Goal: Transaction & Acquisition: Purchase product/service

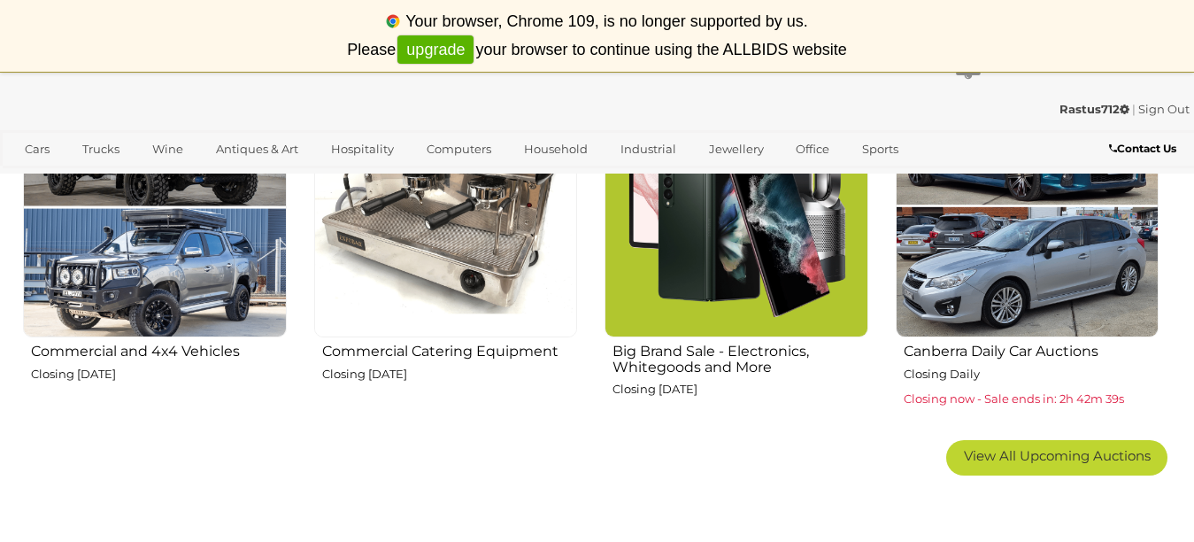
scroll to position [1150, 0]
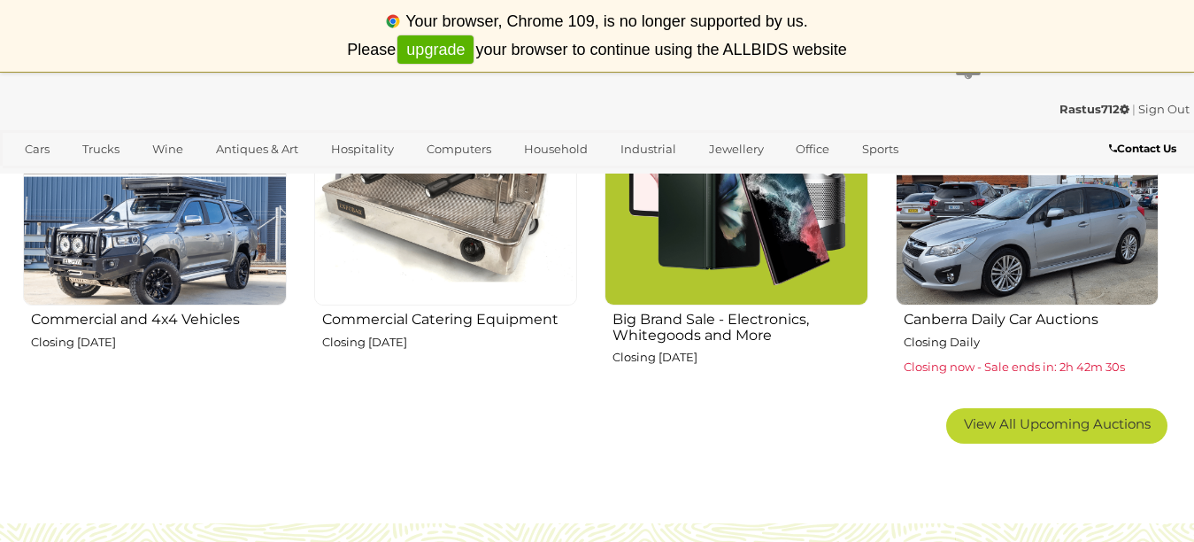
click at [133, 242] on img at bounding box center [155, 174] width 264 height 264
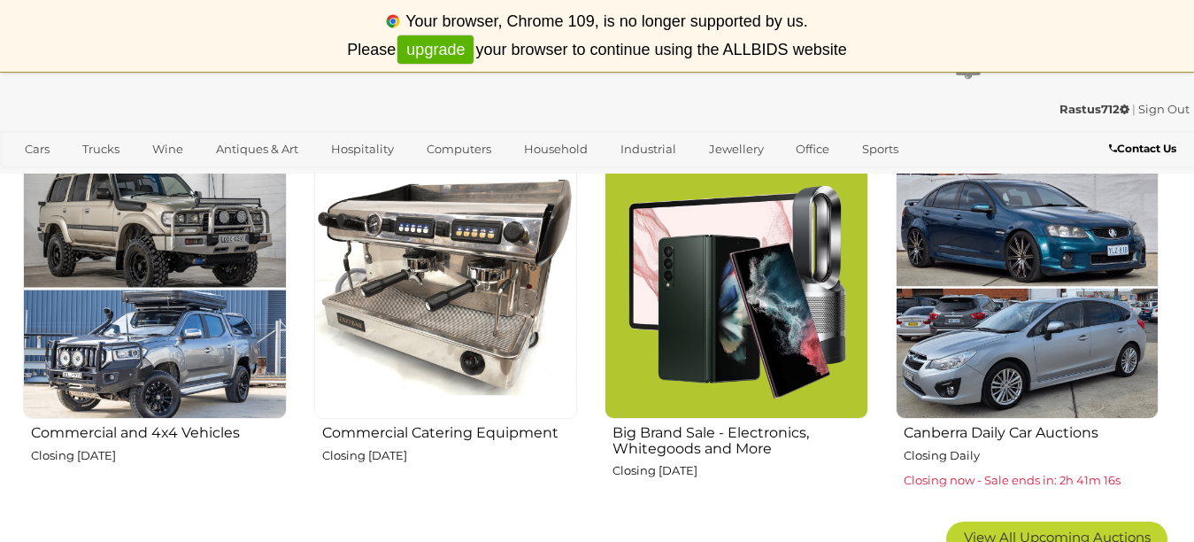
scroll to position [1062, 0]
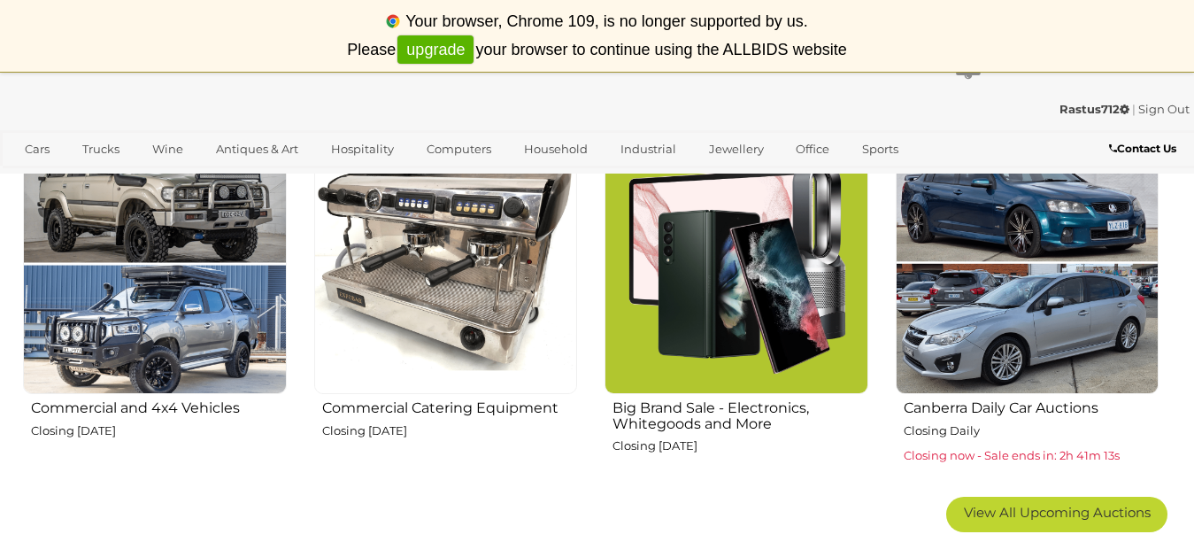
click at [722, 265] on img at bounding box center [736, 263] width 264 height 264
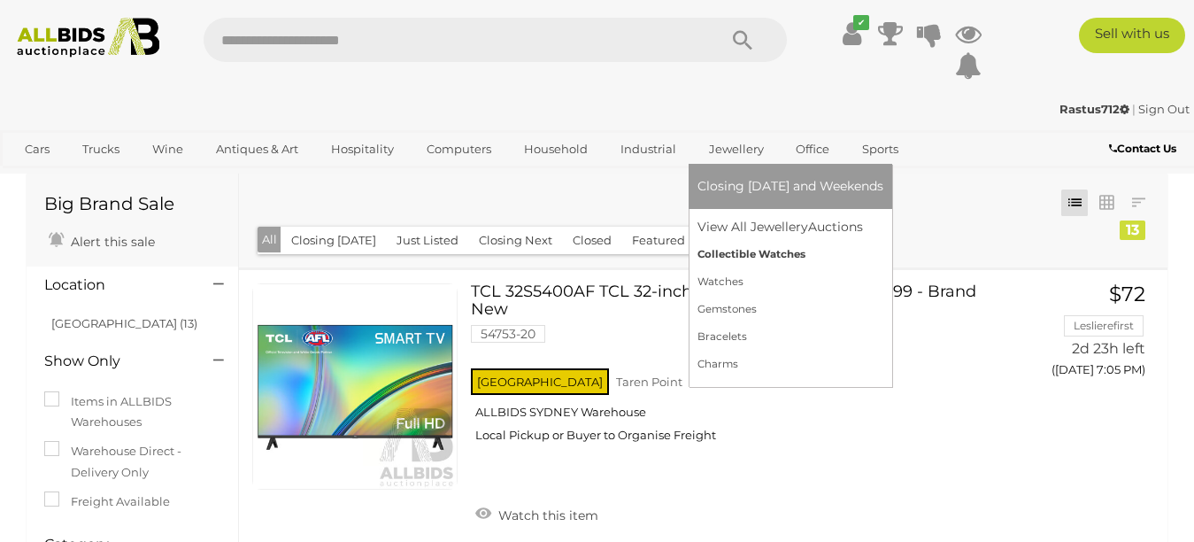
click at [728, 254] on link "Collectible Watches" at bounding box center [790, 254] width 186 height 27
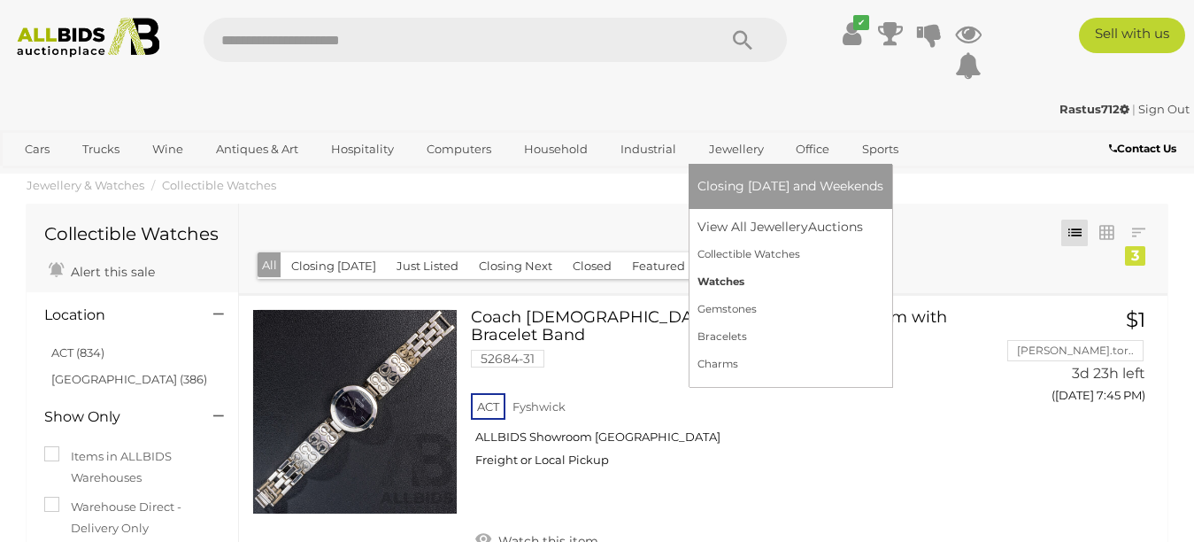
click at [724, 281] on link "Watches" at bounding box center [790, 281] width 186 height 27
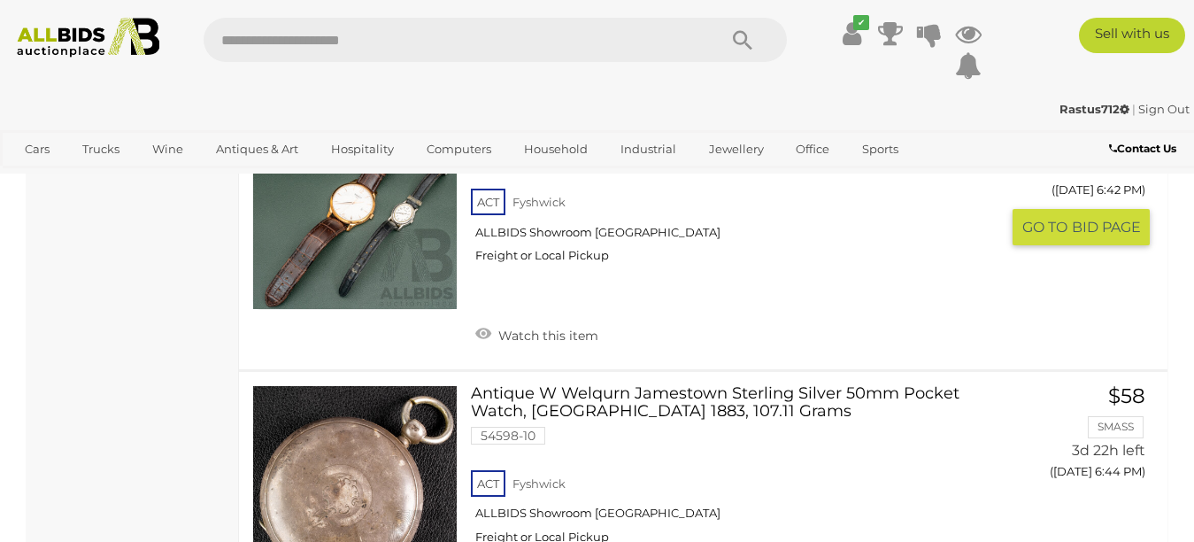
scroll to position [2124, 0]
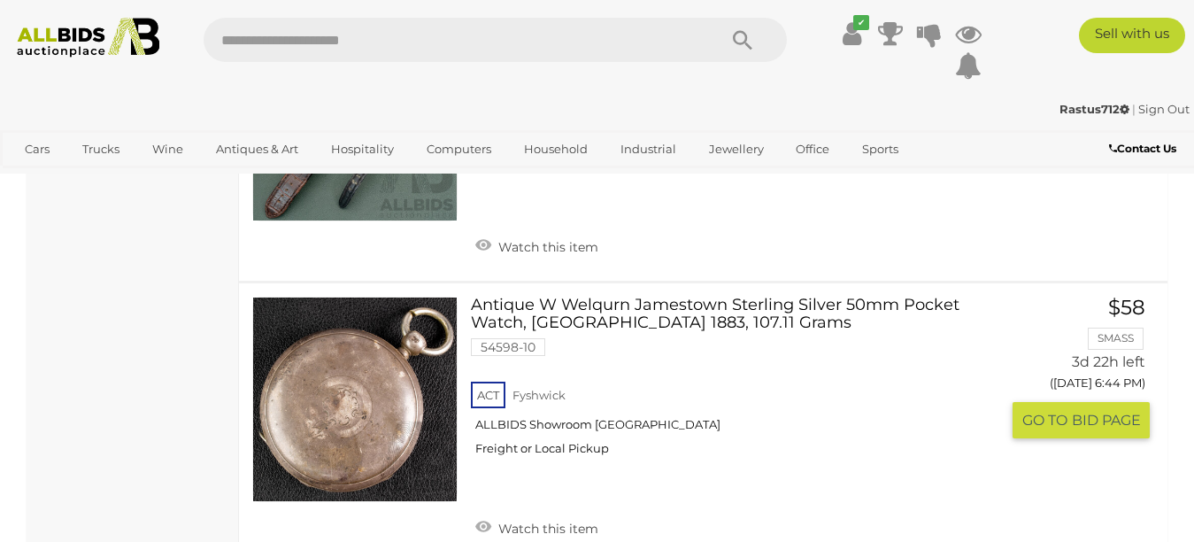
click at [337, 355] on link at bounding box center [354, 398] width 205 height 205
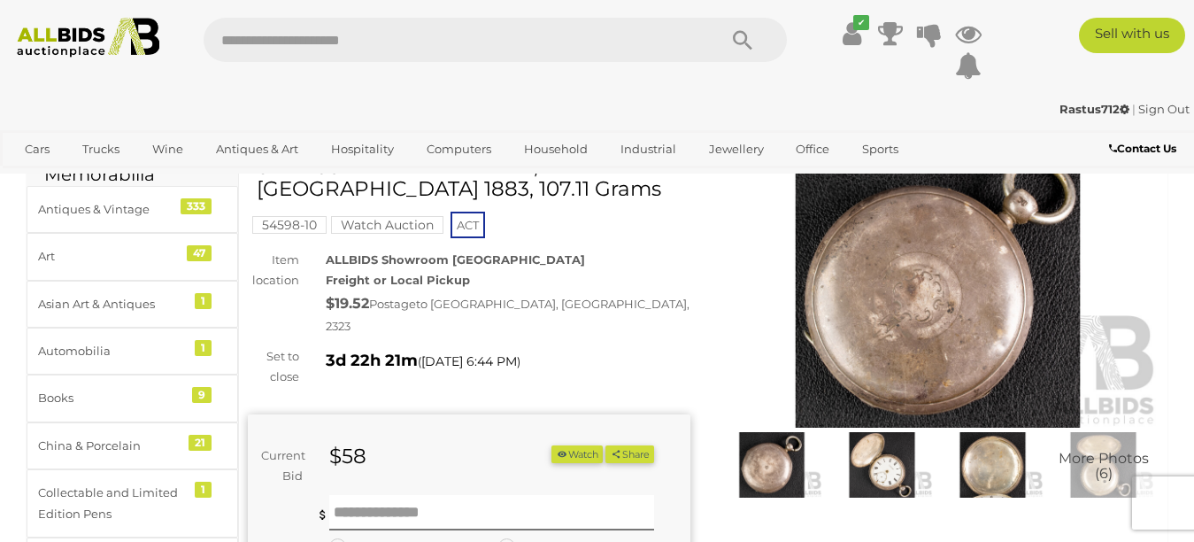
scroll to position [177, 0]
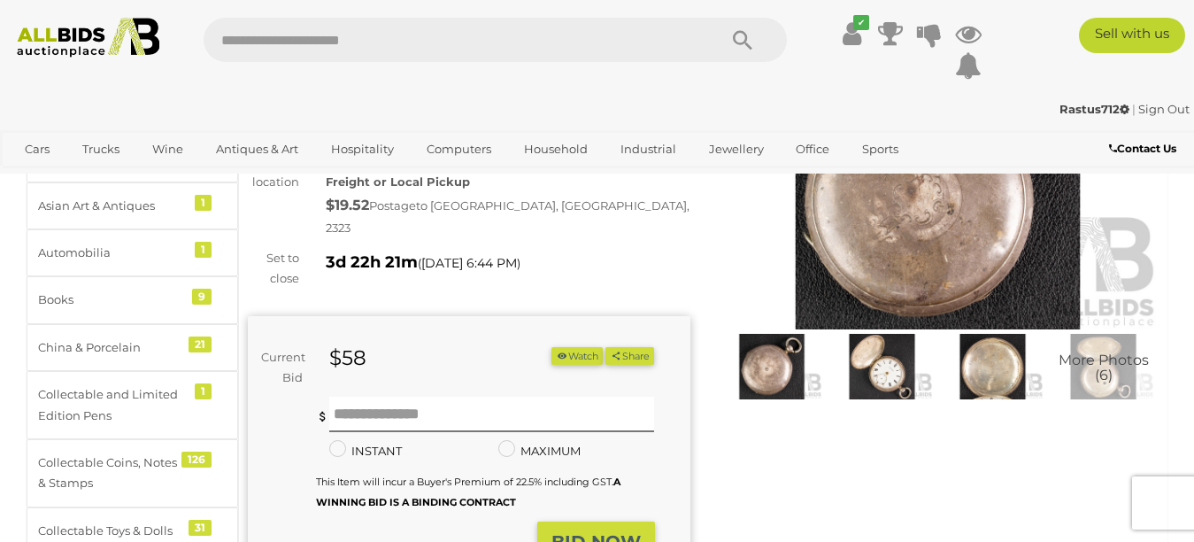
click at [895, 367] on img at bounding box center [882, 366] width 102 height 65
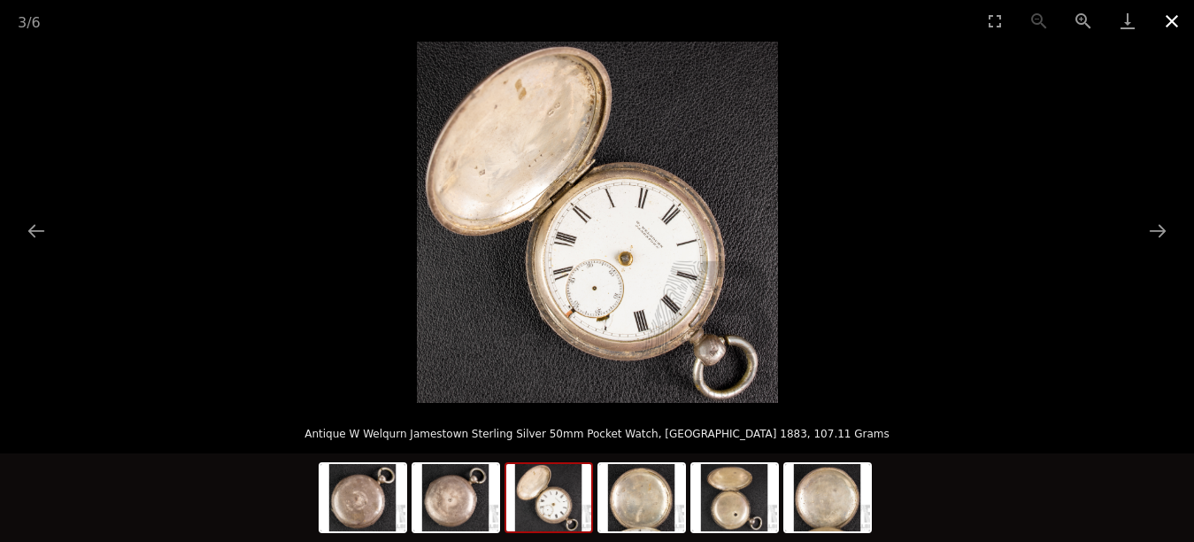
click at [1165, 19] on button "Close gallery" at bounding box center [1171, 21] width 44 height 42
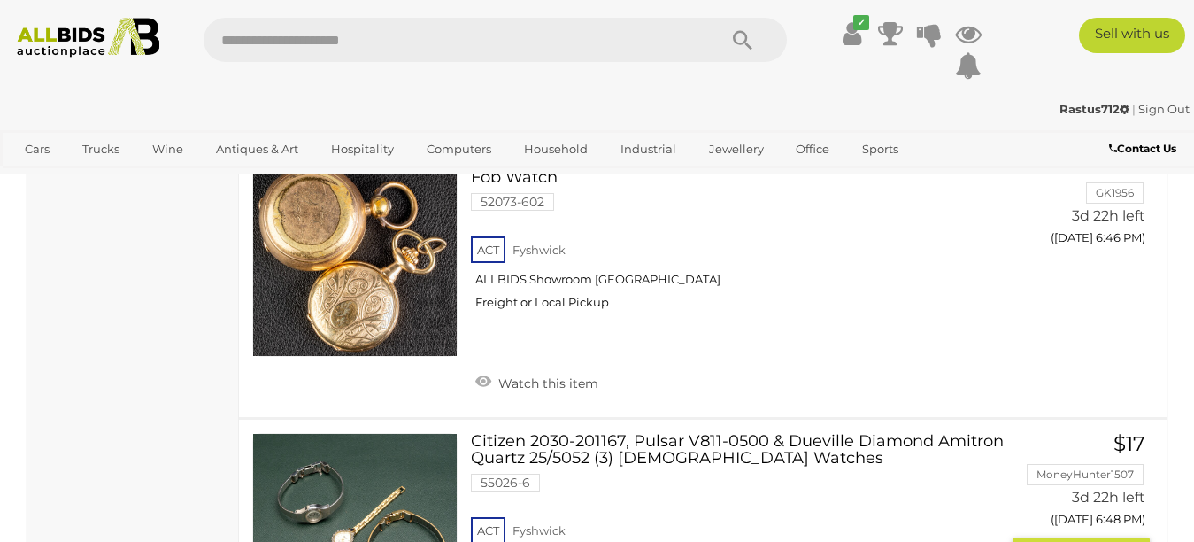
scroll to position [2456, 0]
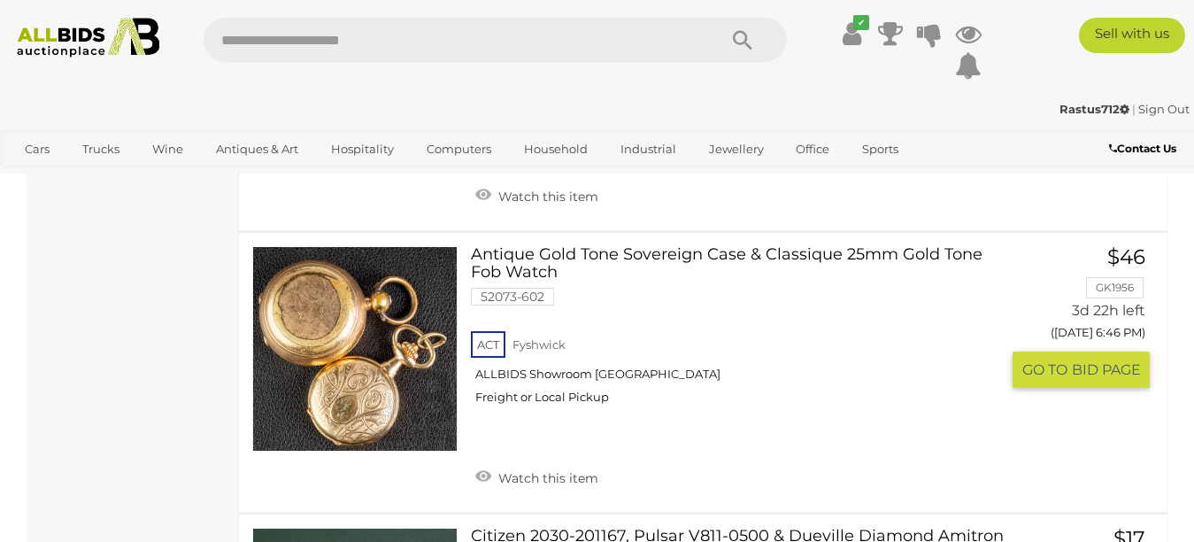
click at [311, 281] on link at bounding box center [354, 348] width 205 height 205
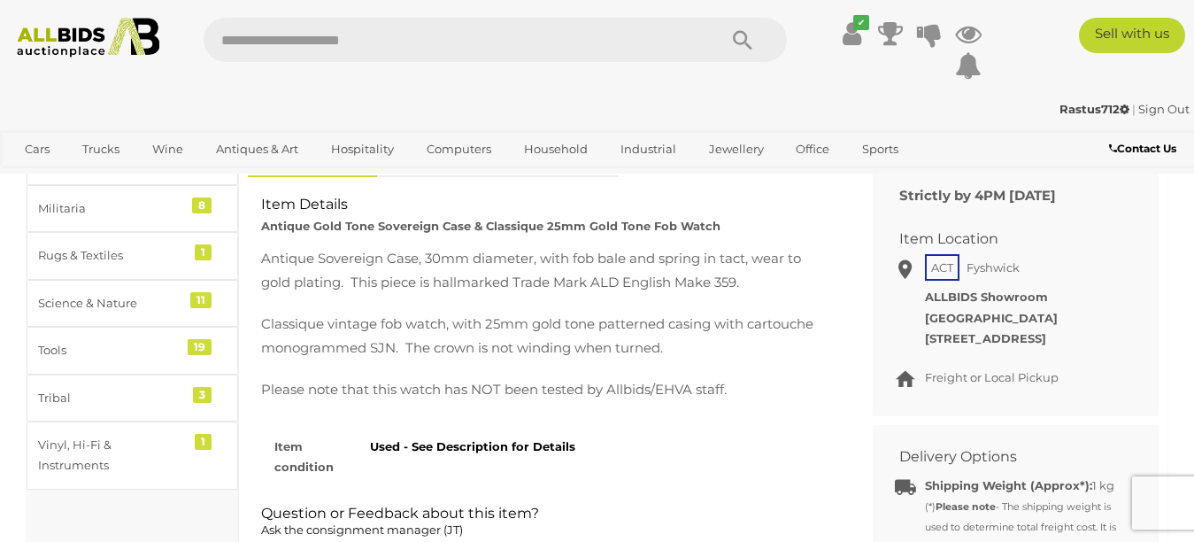
scroll to position [796, 0]
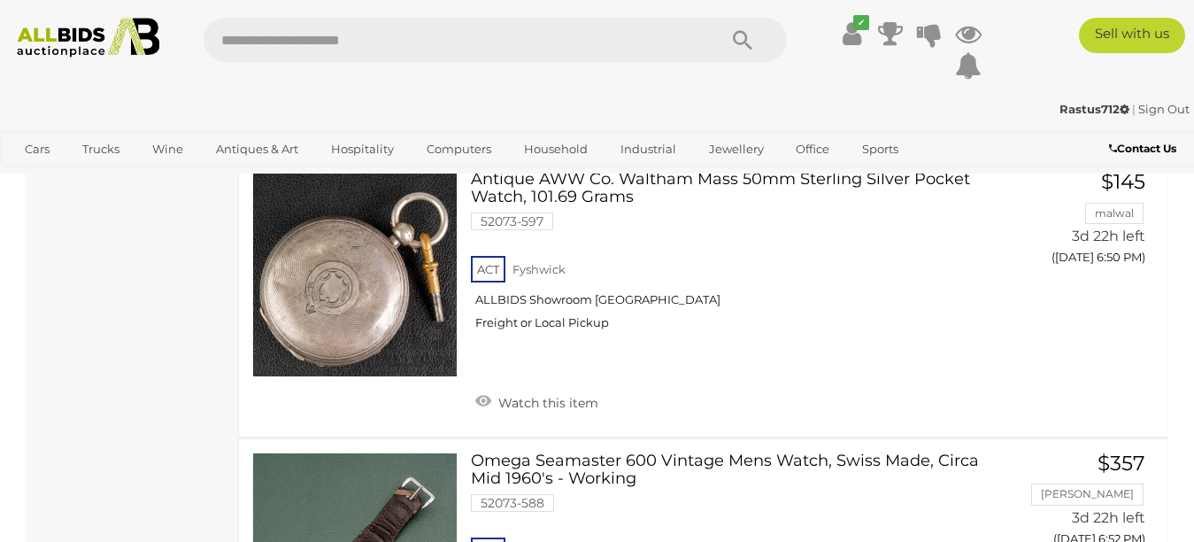
scroll to position [3002, 0]
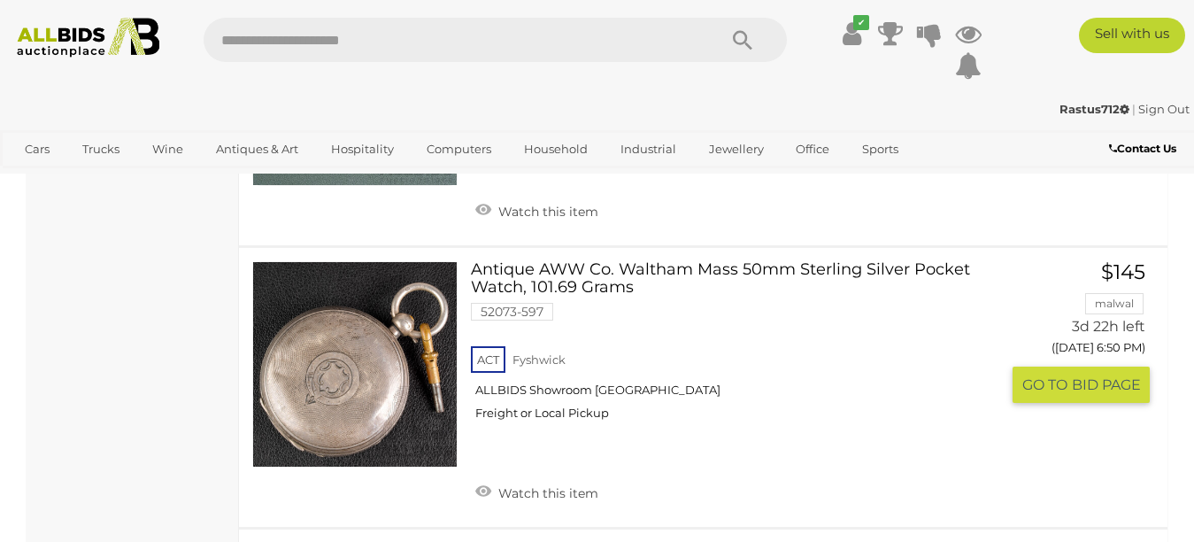
click at [344, 326] on link at bounding box center [354, 363] width 205 height 205
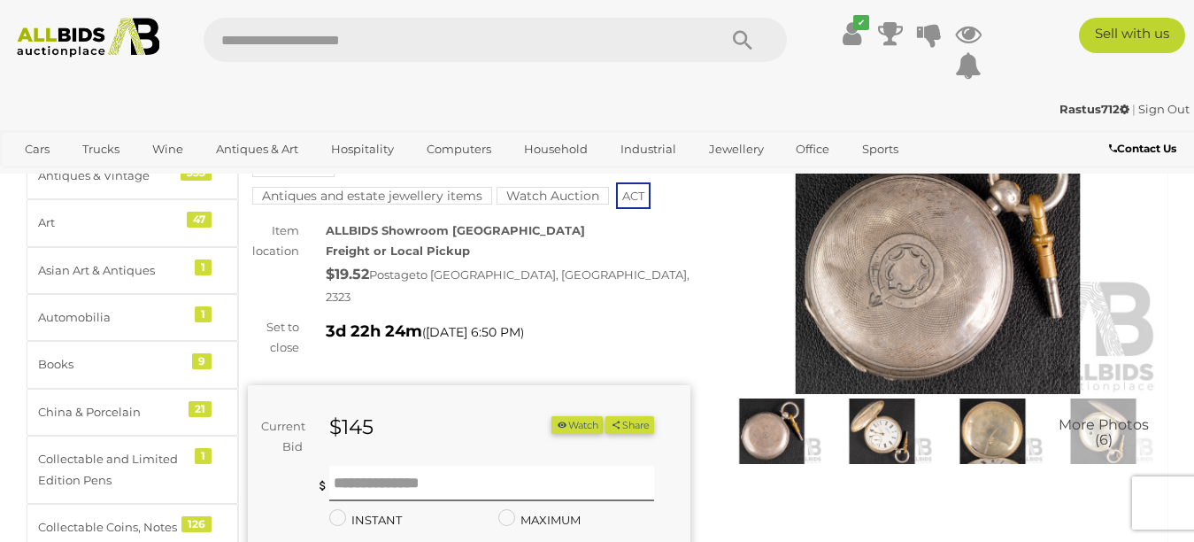
scroll to position [88, 0]
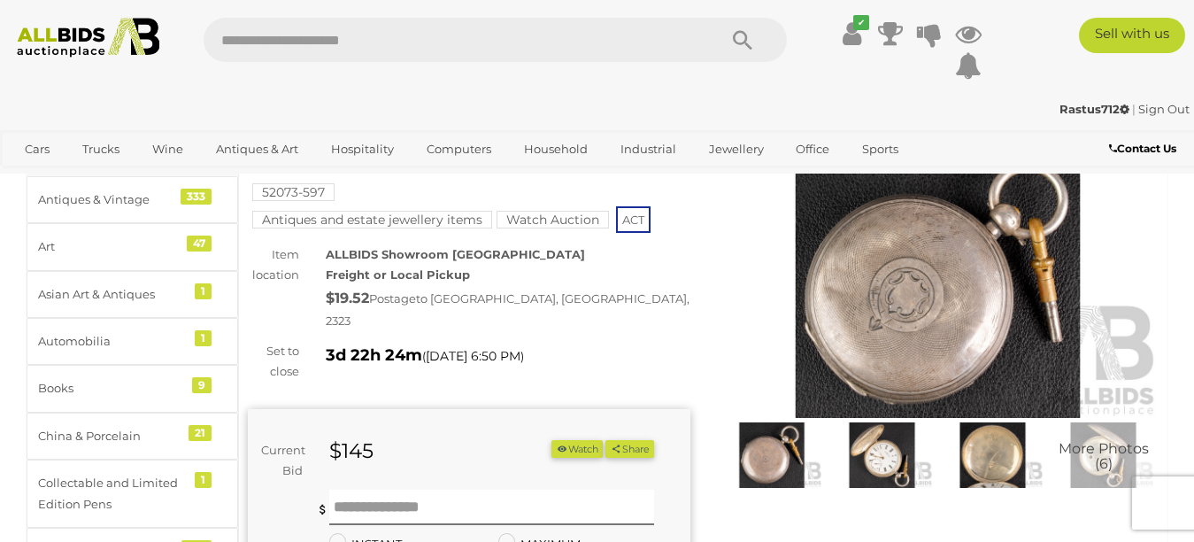
click at [903, 292] on img at bounding box center [938, 275] width 442 height 285
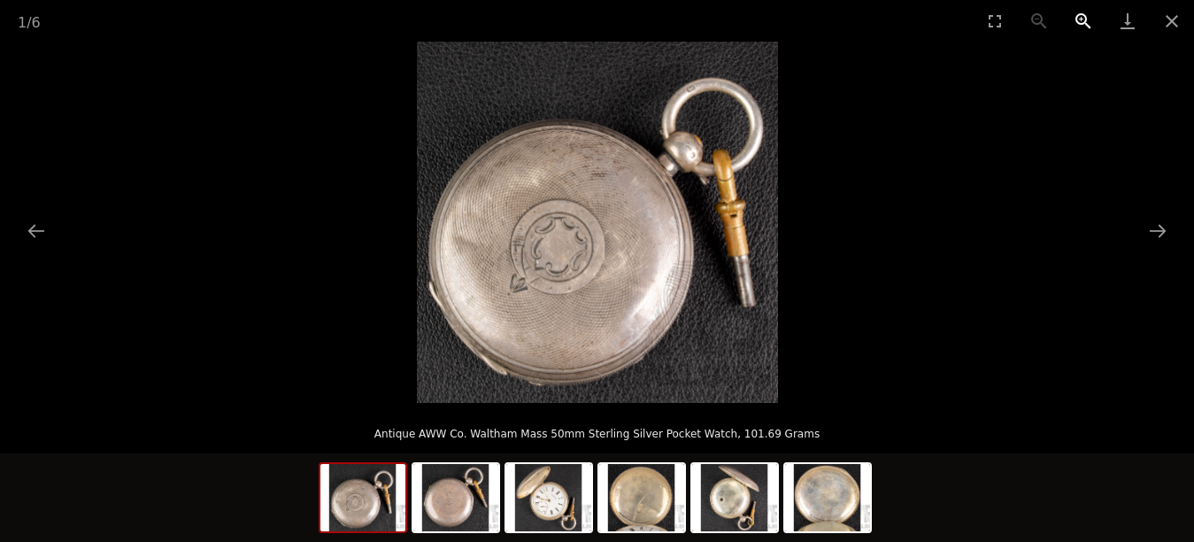
click at [1082, 14] on button "Zoom in" at bounding box center [1083, 21] width 44 height 42
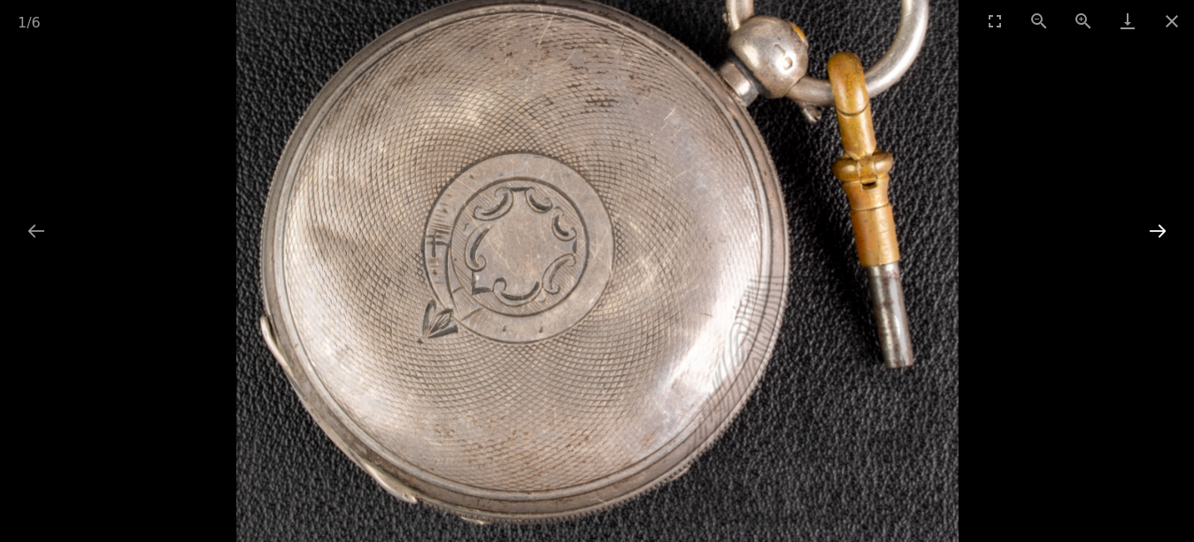
click at [1162, 231] on button "Next slide" at bounding box center [1157, 230] width 37 height 35
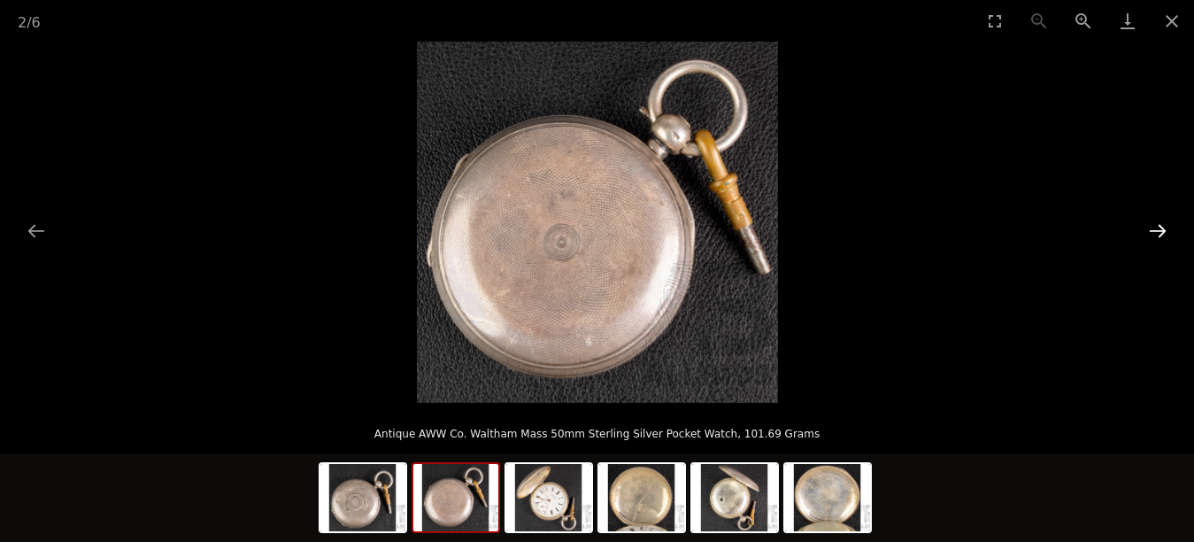
click at [1157, 230] on button "Next slide" at bounding box center [1157, 230] width 37 height 35
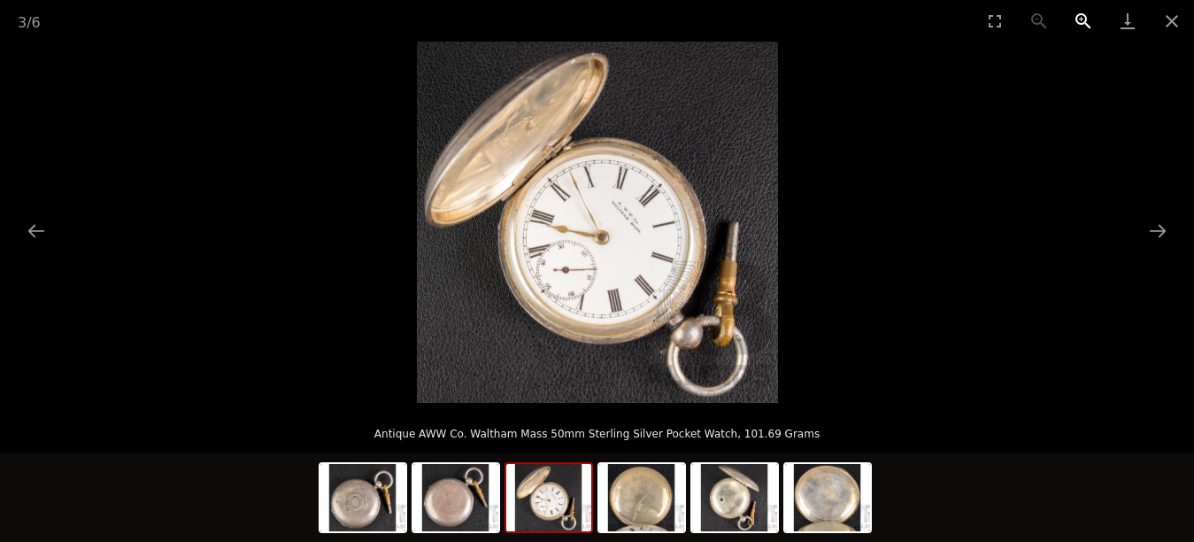
click at [1080, 19] on button "Zoom in" at bounding box center [1083, 21] width 44 height 42
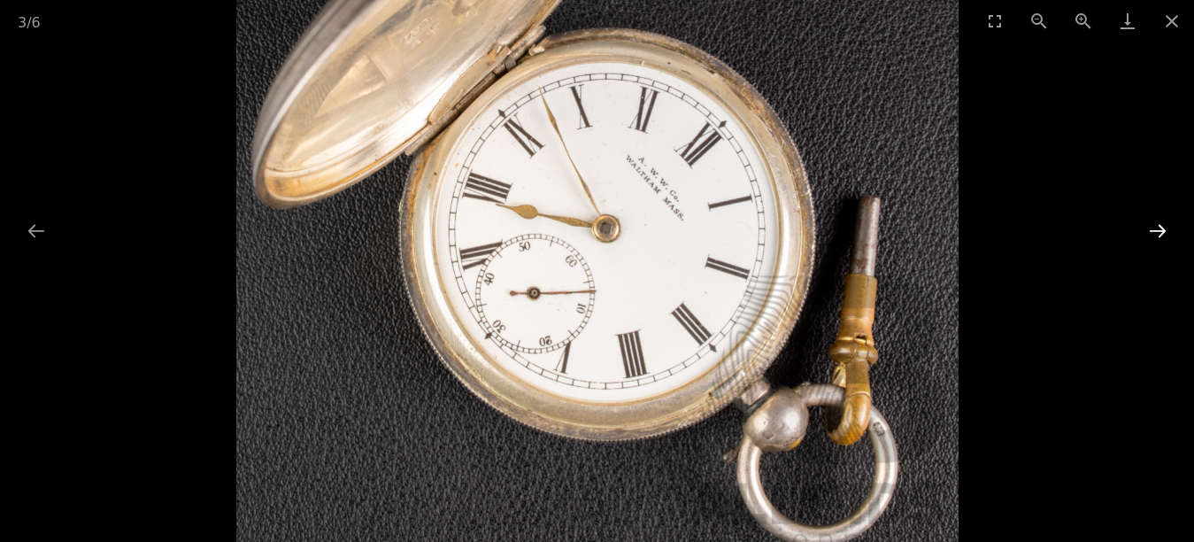
click at [1155, 231] on button "Next slide" at bounding box center [1157, 230] width 37 height 35
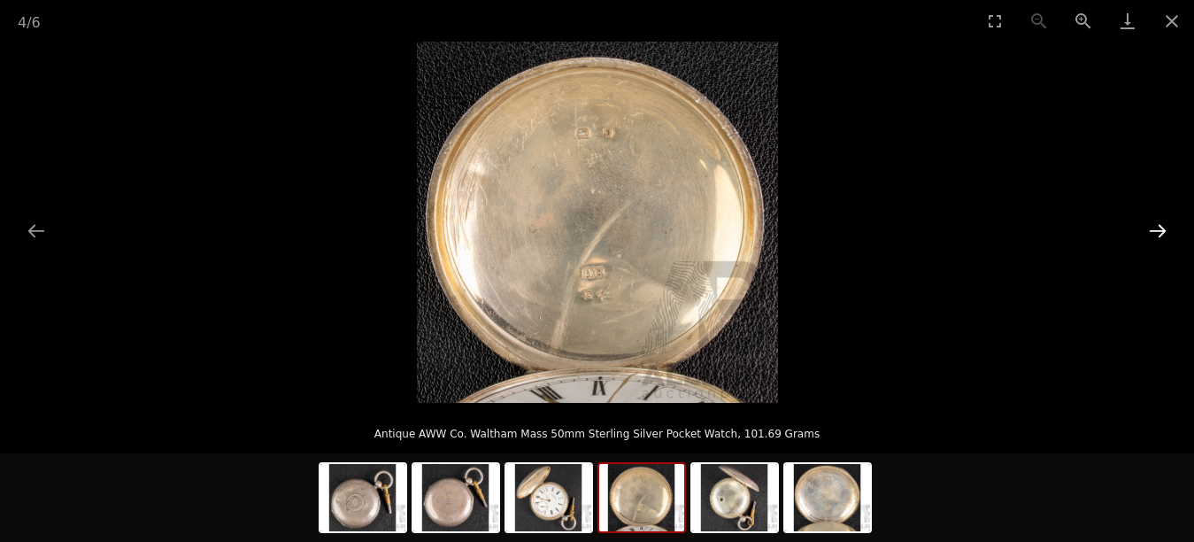
click at [1155, 231] on button "Next slide" at bounding box center [1157, 230] width 37 height 35
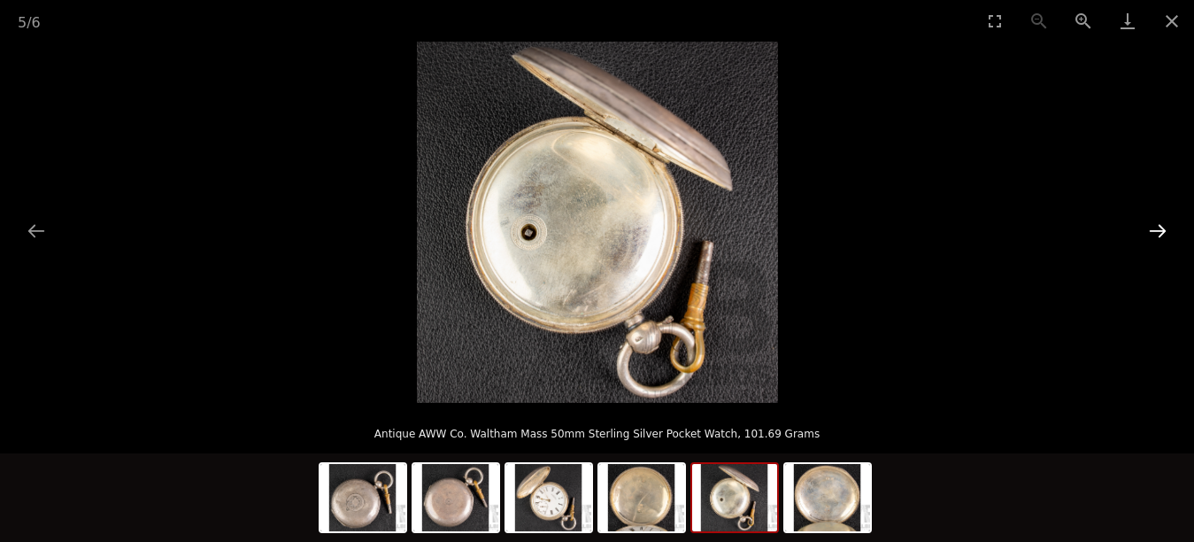
click at [1155, 231] on button "Next slide" at bounding box center [1157, 230] width 37 height 35
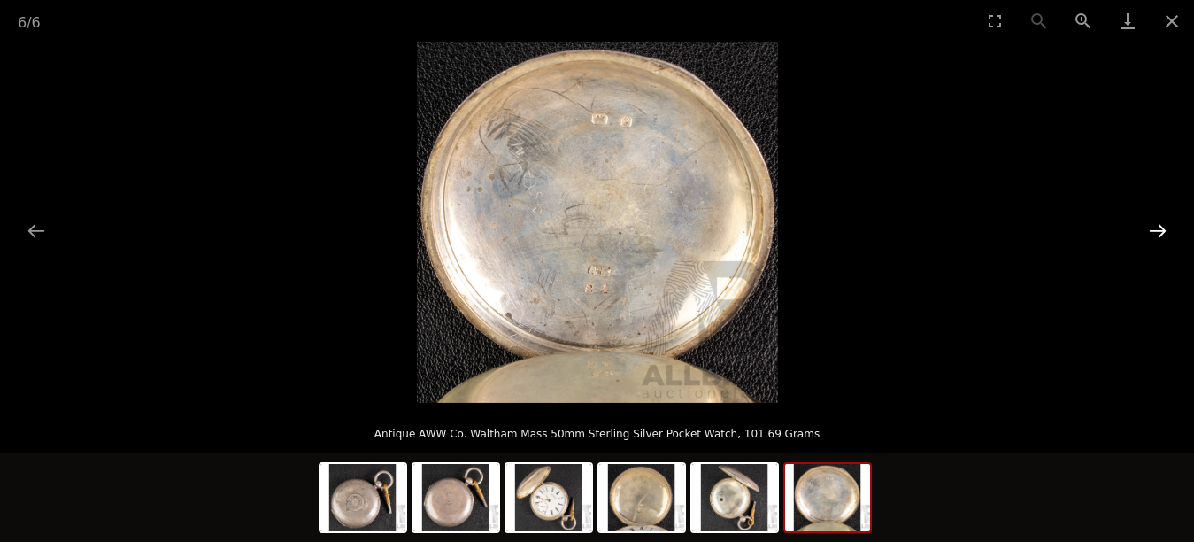
click at [1155, 231] on button "Next slide" at bounding box center [1157, 230] width 37 height 35
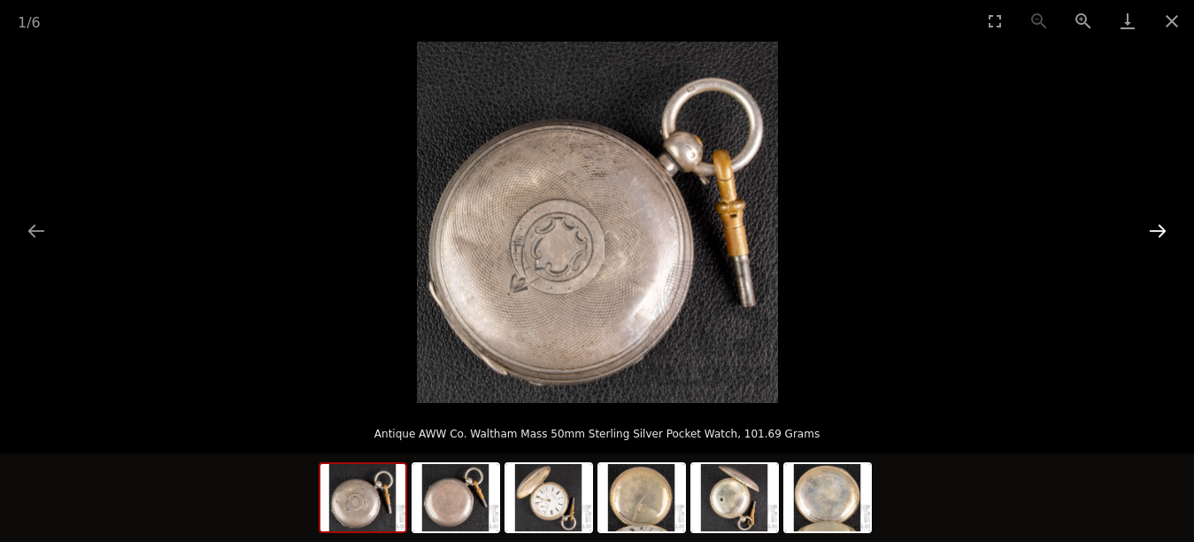
click at [1155, 231] on button "Next slide" at bounding box center [1157, 230] width 37 height 35
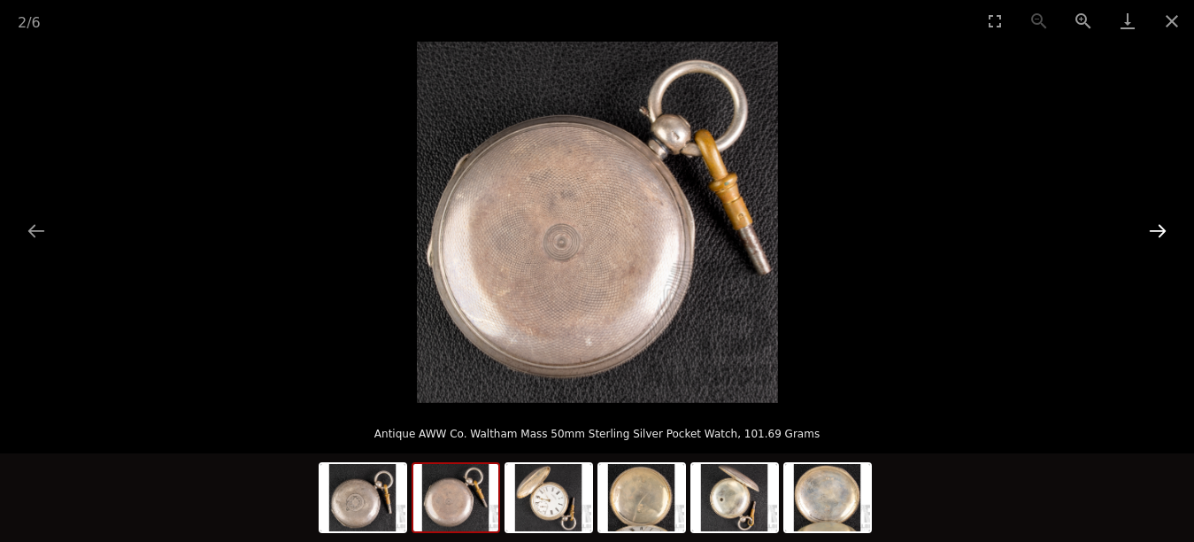
click at [1155, 231] on button "Next slide" at bounding box center [1157, 230] width 37 height 35
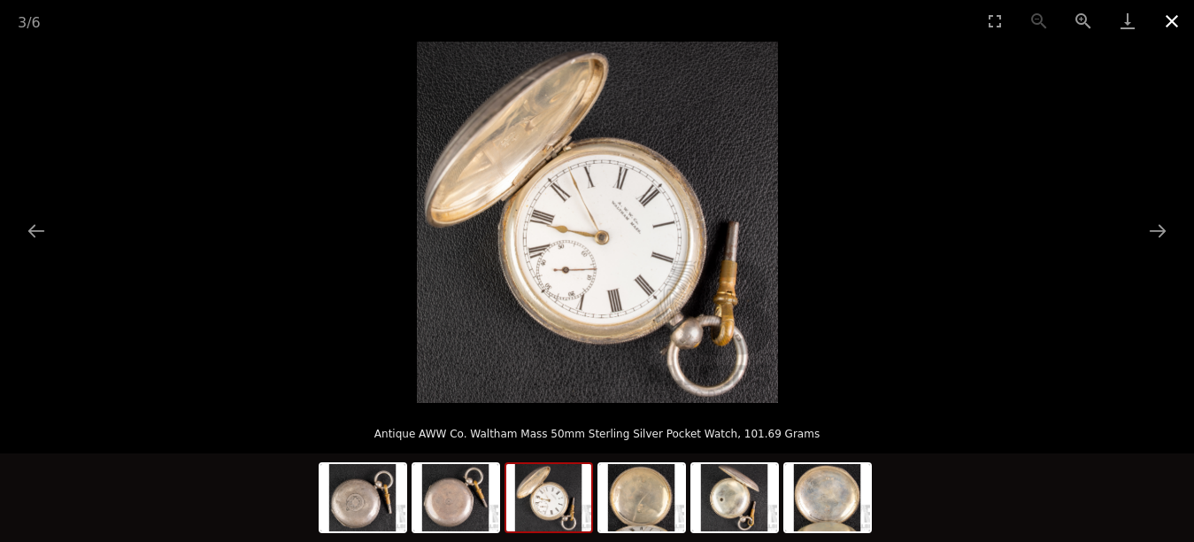
click at [1172, 26] on button "Close gallery" at bounding box center [1171, 21] width 44 height 42
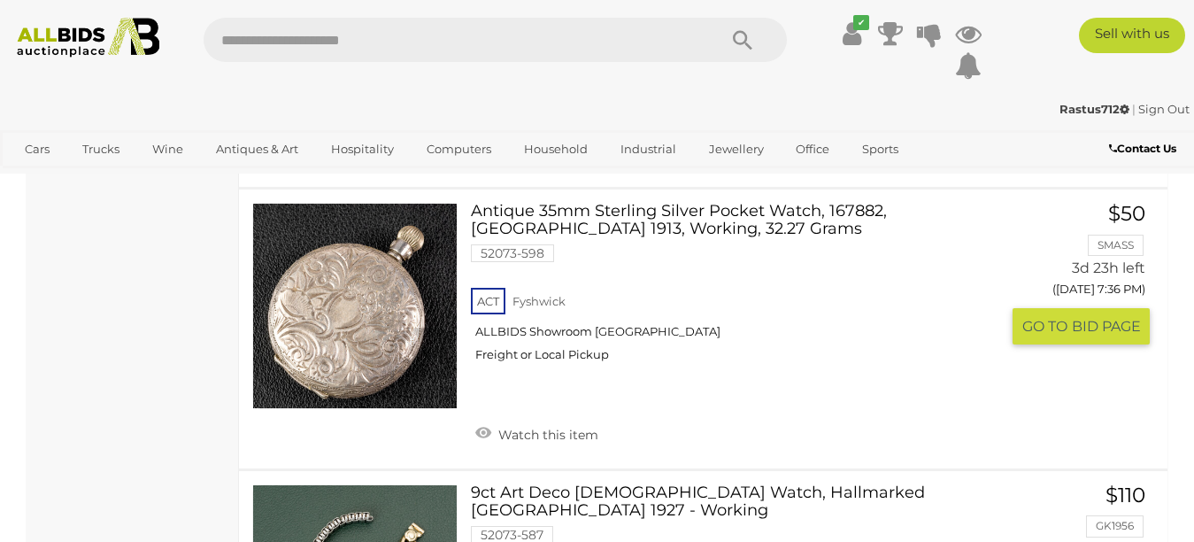
scroll to position [8785, 0]
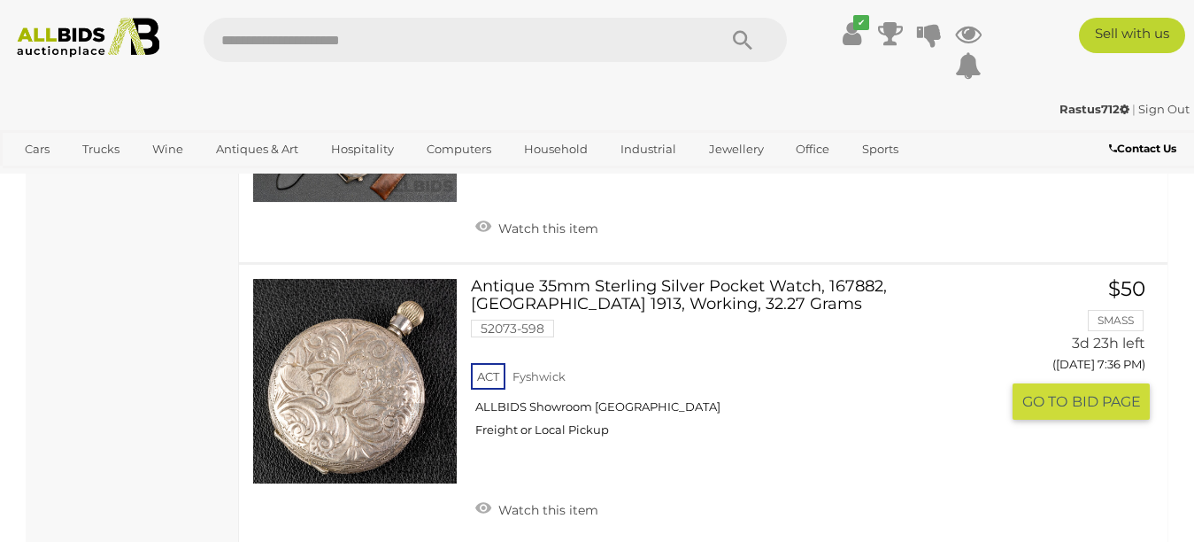
click at [352, 316] on link at bounding box center [354, 380] width 205 height 205
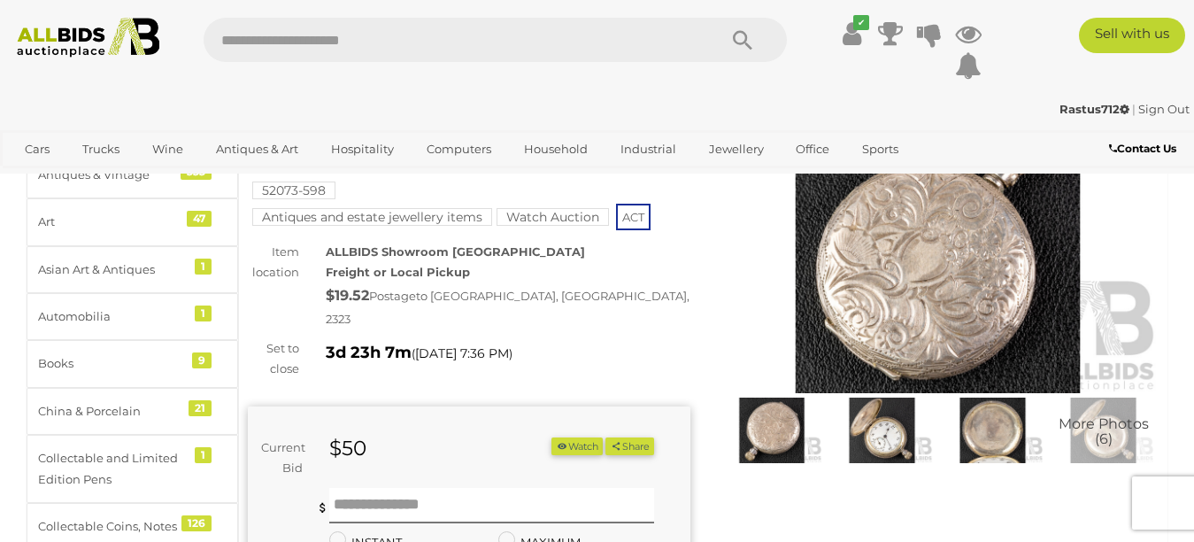
scroll to position [177, 0]
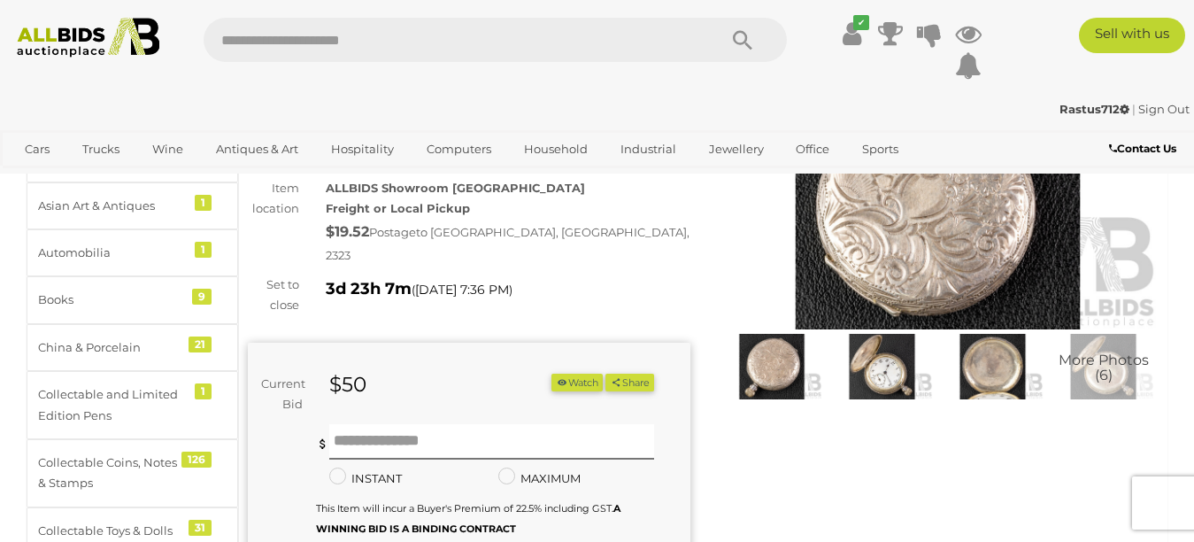
click at [872, 362] on img at bounding box center [882, 366] width 102 height 65
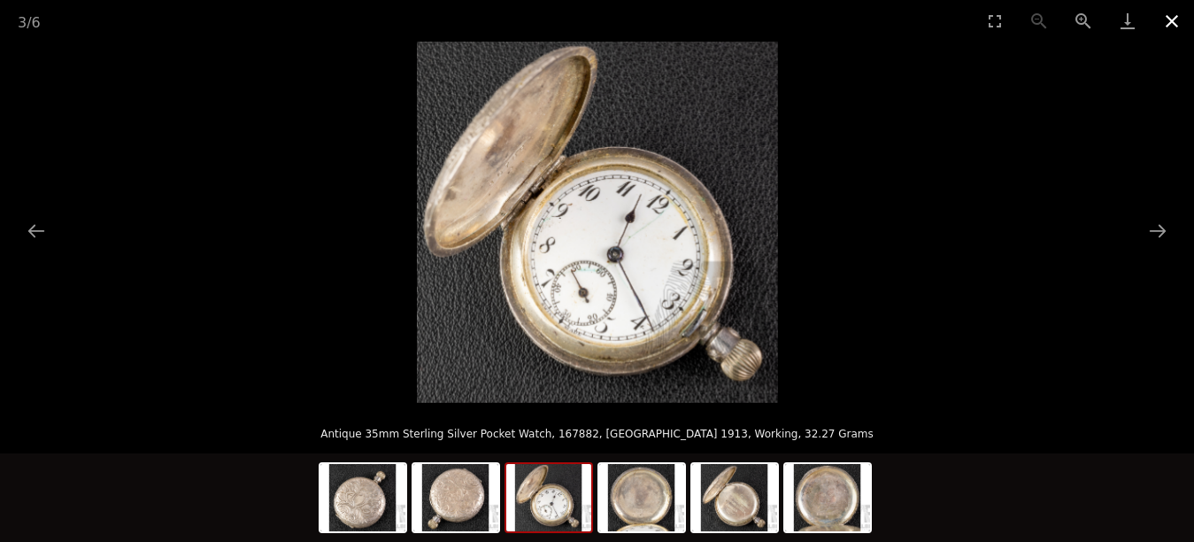
click at [1170, 21] on button "Close gallery" at bounding box center [1171, 21] width 44 height 42
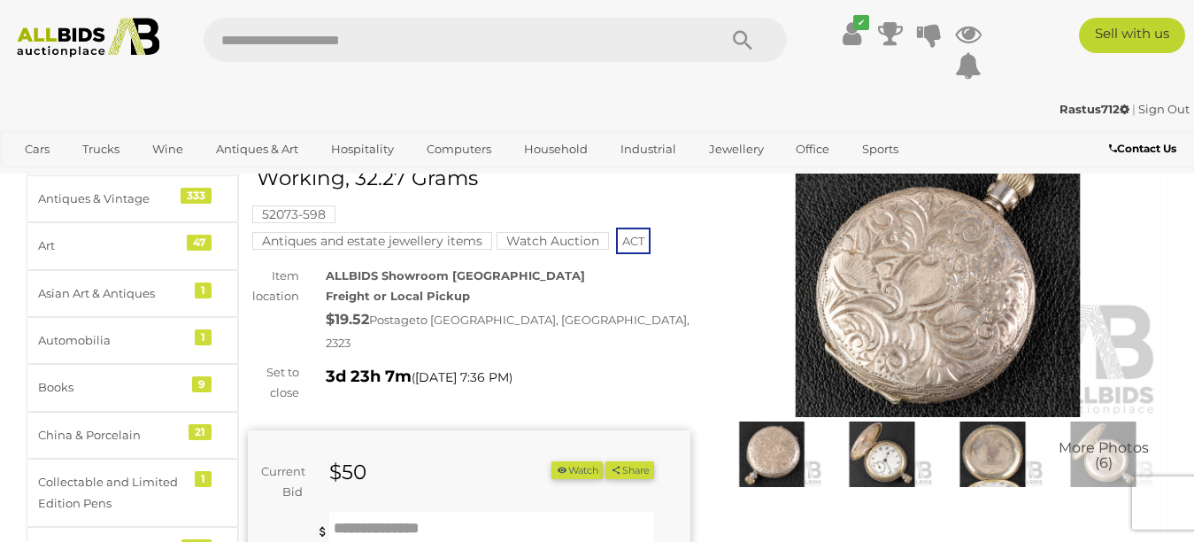
scroll to position [177, 0]
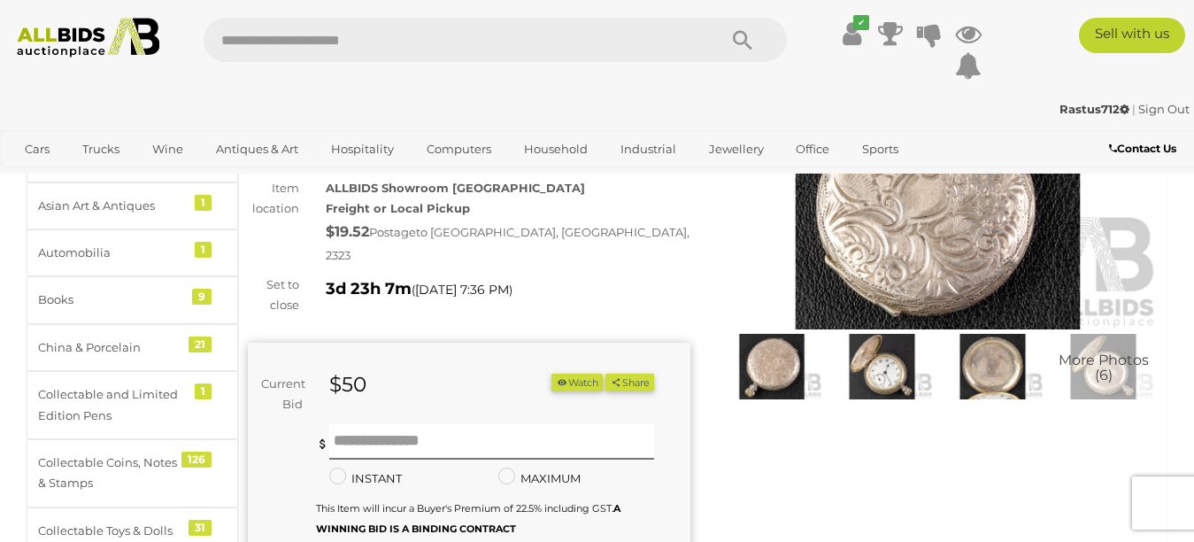
click at [786, 358] on img at bounding box center [772, 366] width 102 height 65
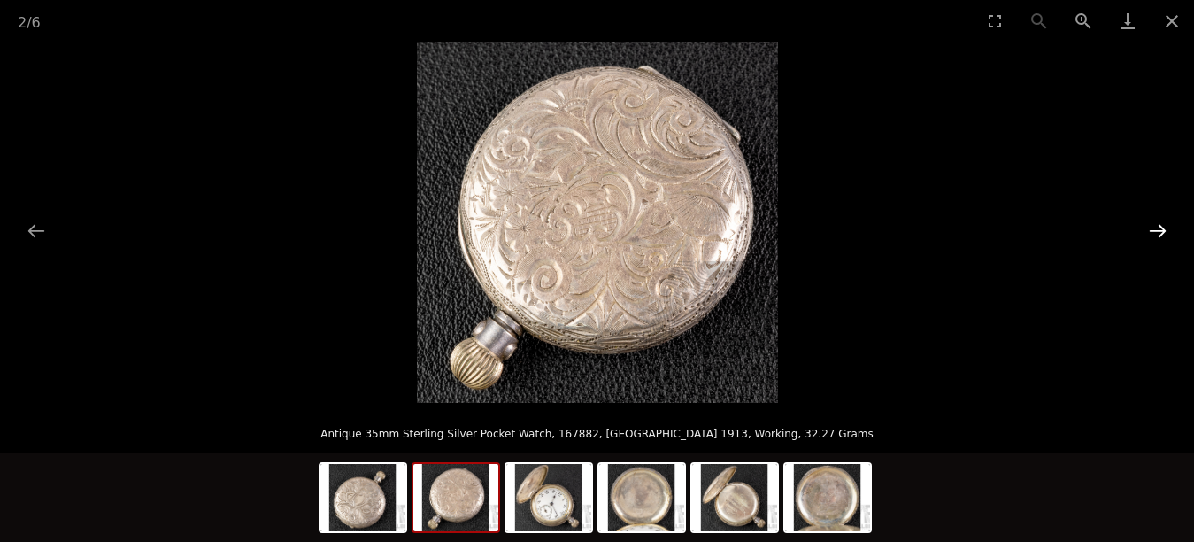
click at [1165, 231] on button "Next slide" at bounding box center [1157, 230] width 37 height 35
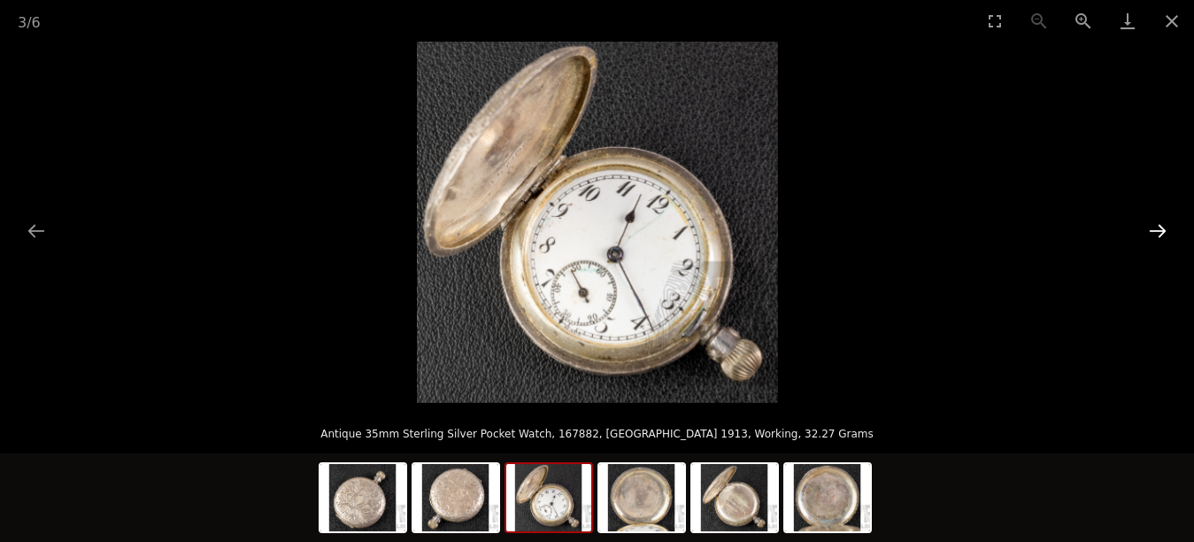
click at [1159, 231] on button "Next slide" at bounding box center [1157, 230] width 37 height 35
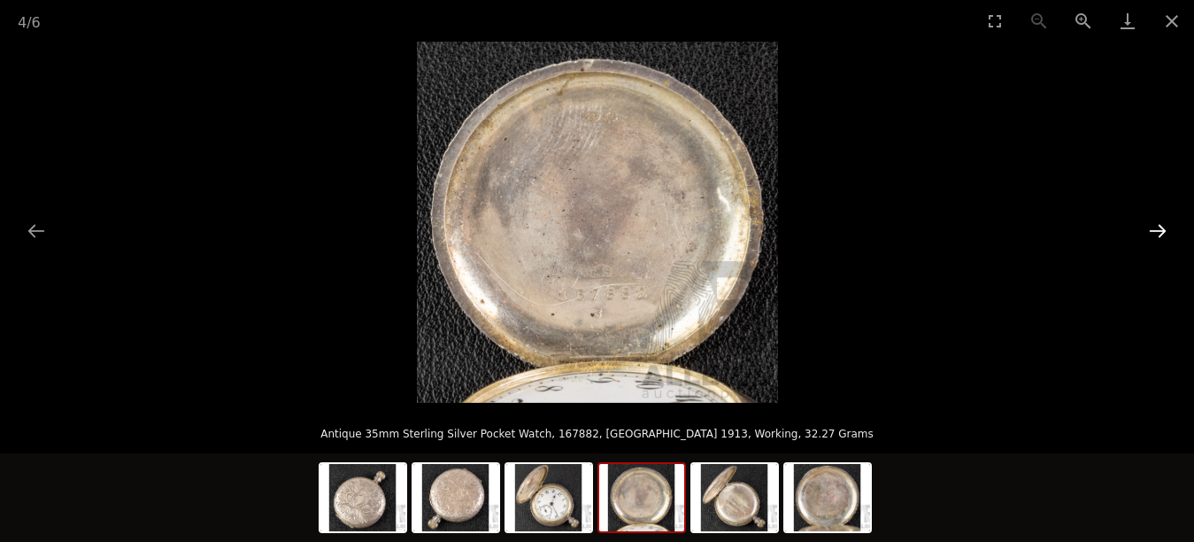
click at [1159, 231] on button "Next slide" at bounding box center [1157, 230] width 37 height 35
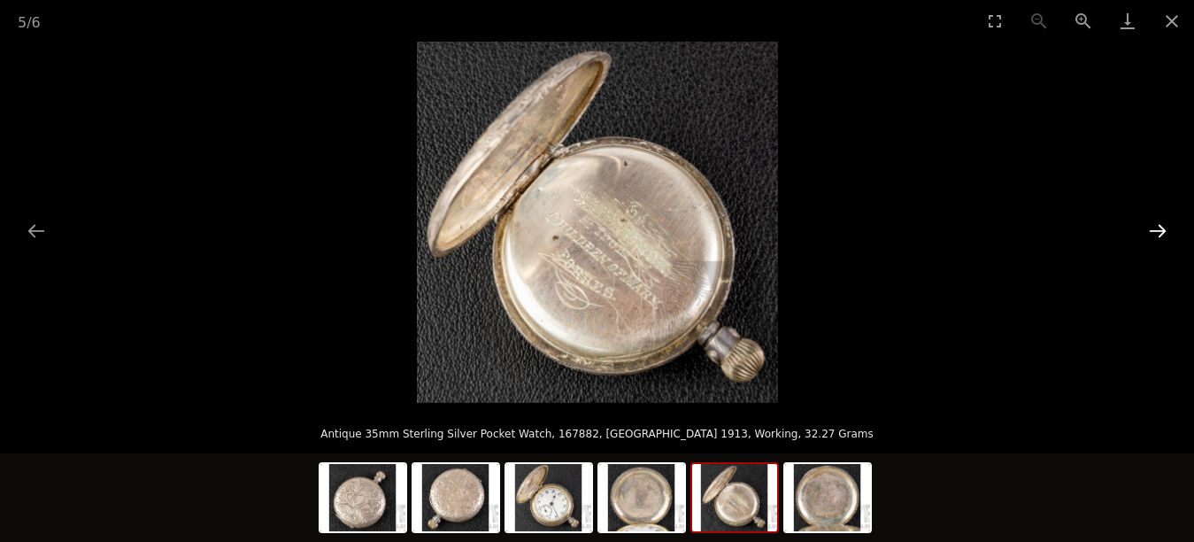
click at [1159, 231] on button "Next slide" at bounding box center [1157, 230] width 37 height 35
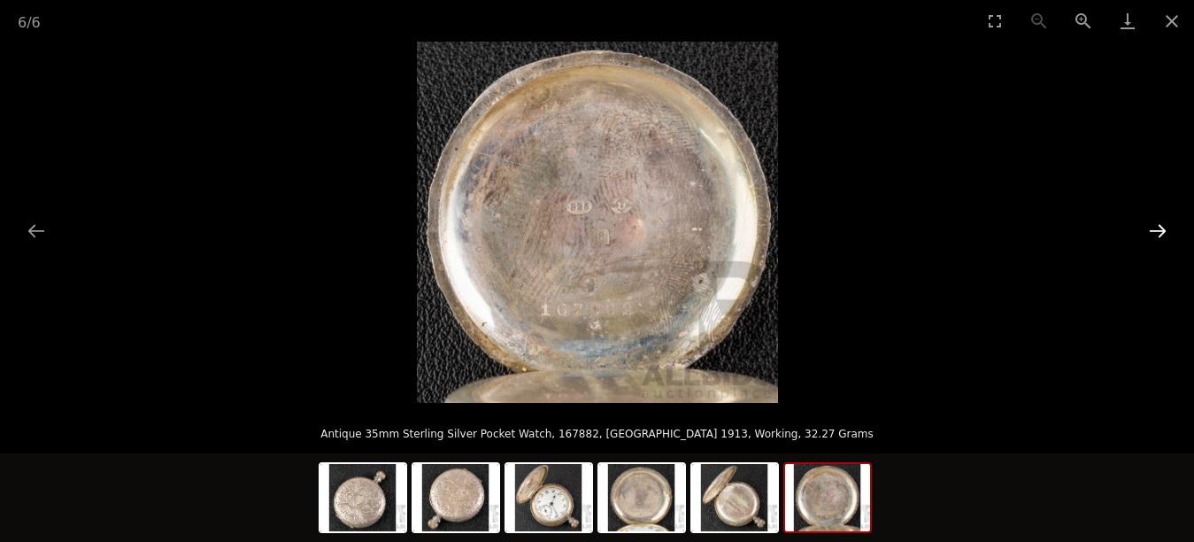
click at [1159, 231] on button "Next slide" at bounding box center [1157, 230] width 37 height 35
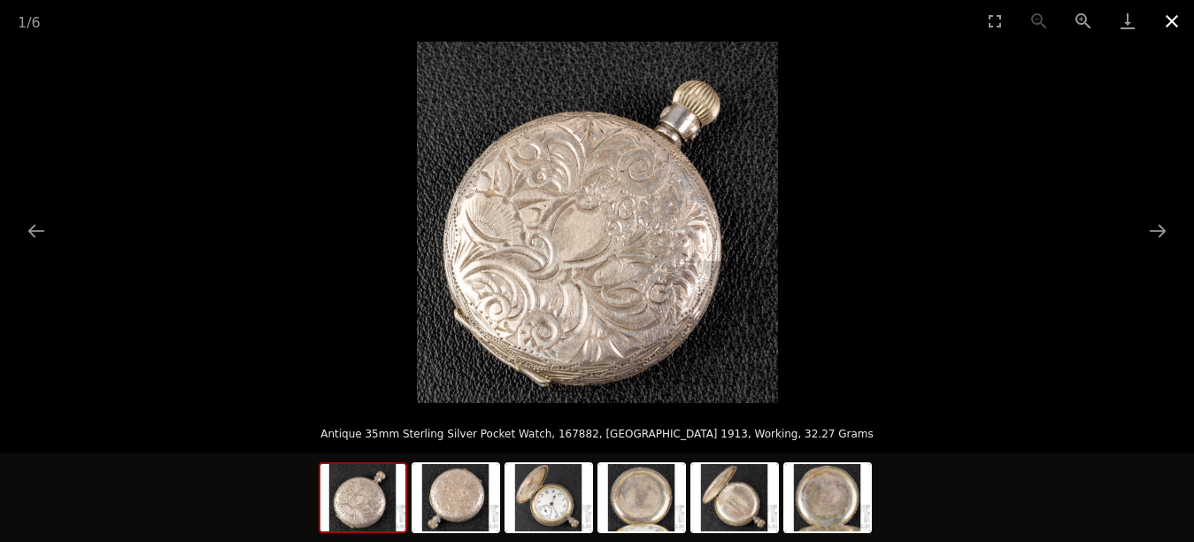
click at [1168, 23] on button "Close gallery" at bounding box center [1171, 21] width 44 height 42
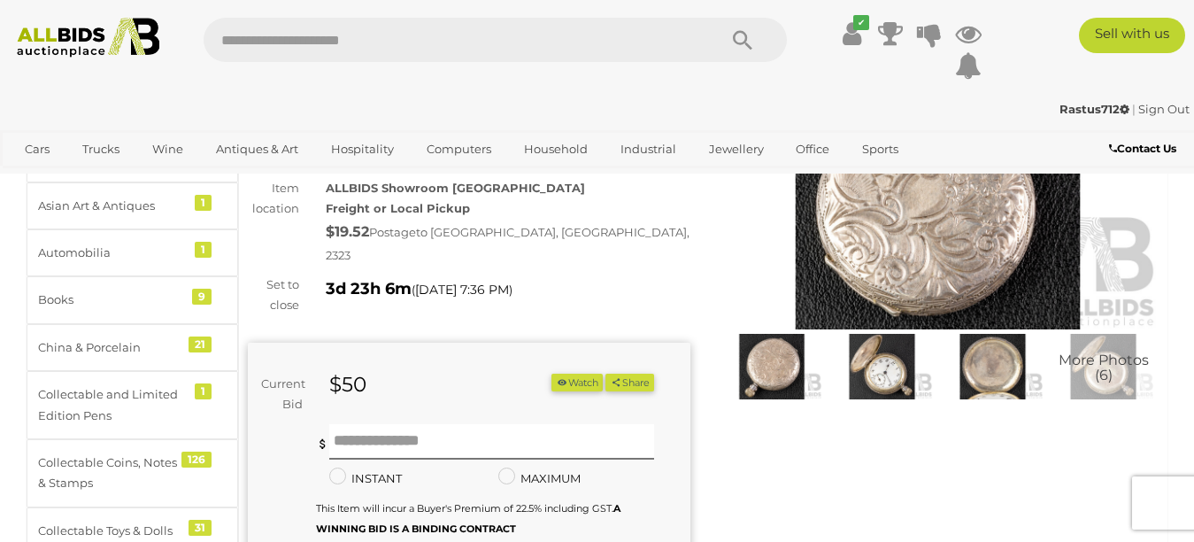
click at [573, 373] on button "Watch" at bounding box center [576, 382] width 51 height 19
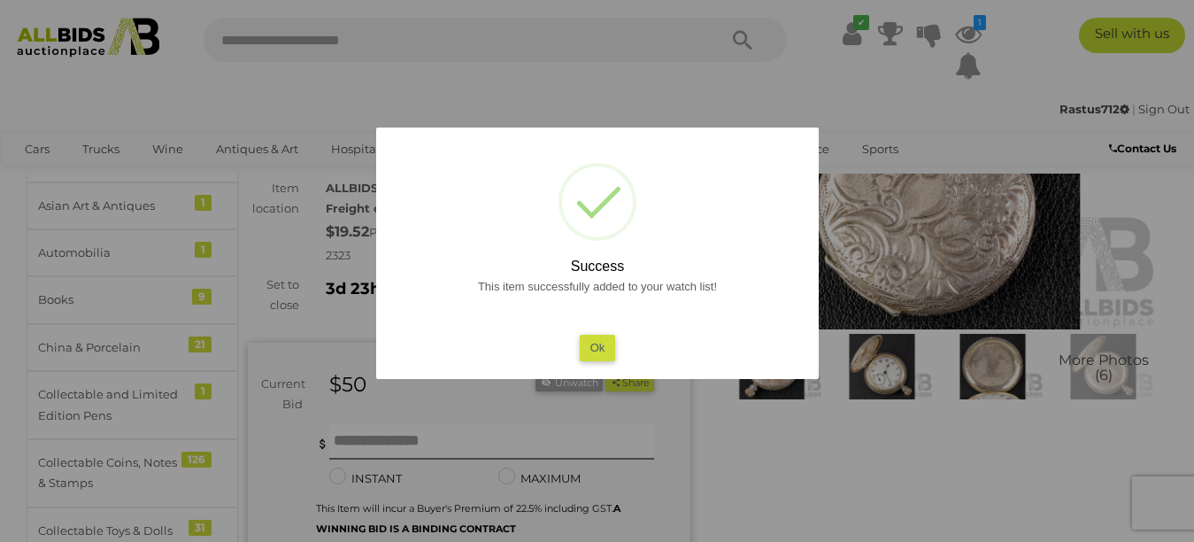
click at [594, 342] on button "Ok" at bounding box center [597, 347] width 36 height 26
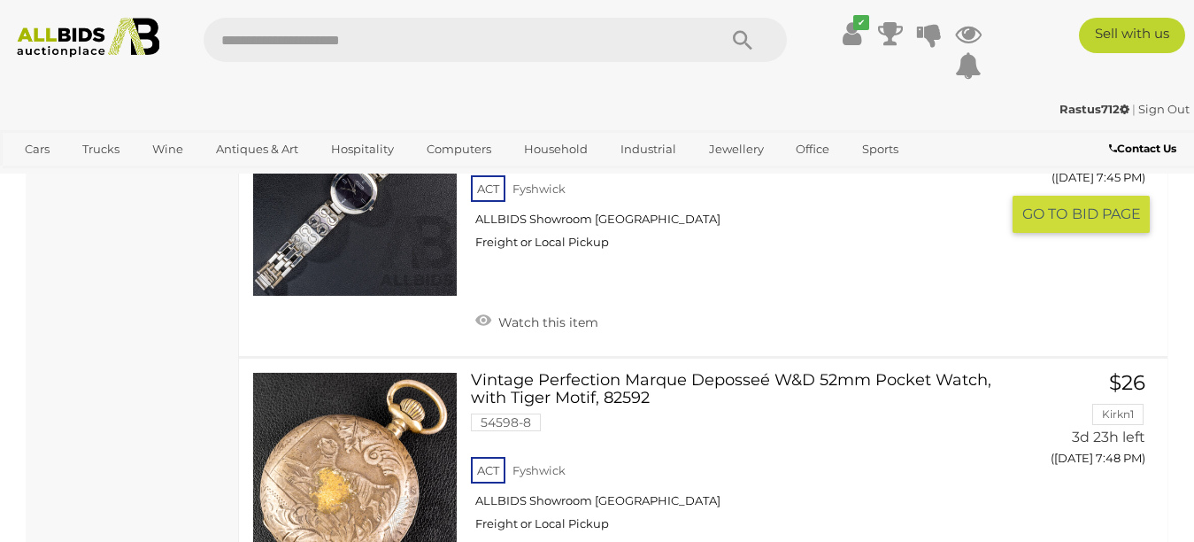
scroll to position [9834, 0]
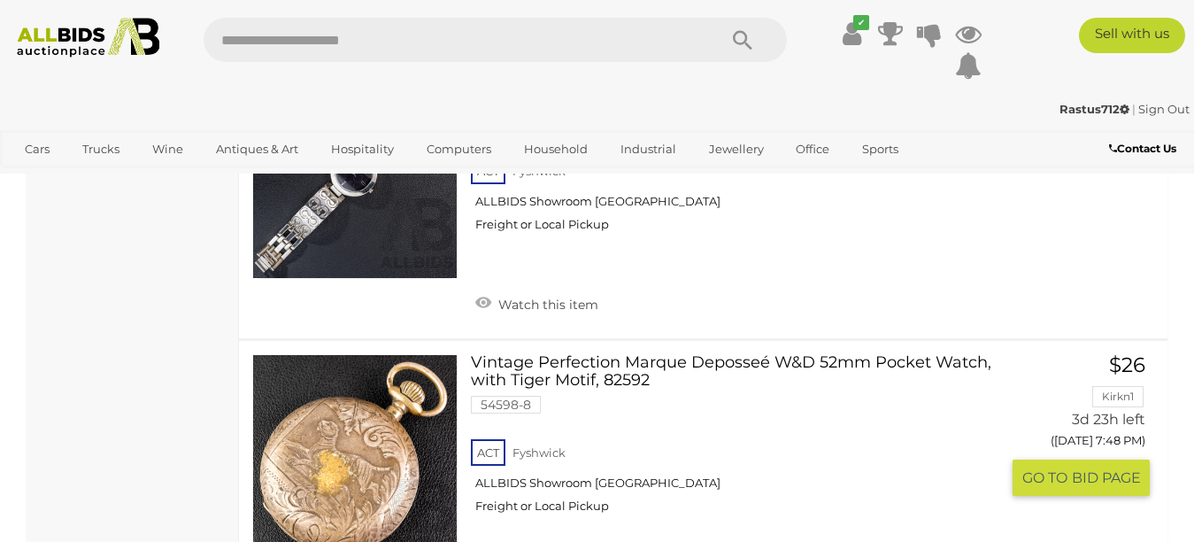
click at [347, 354] on link at bounding box center [354, 456] width 205 height 205
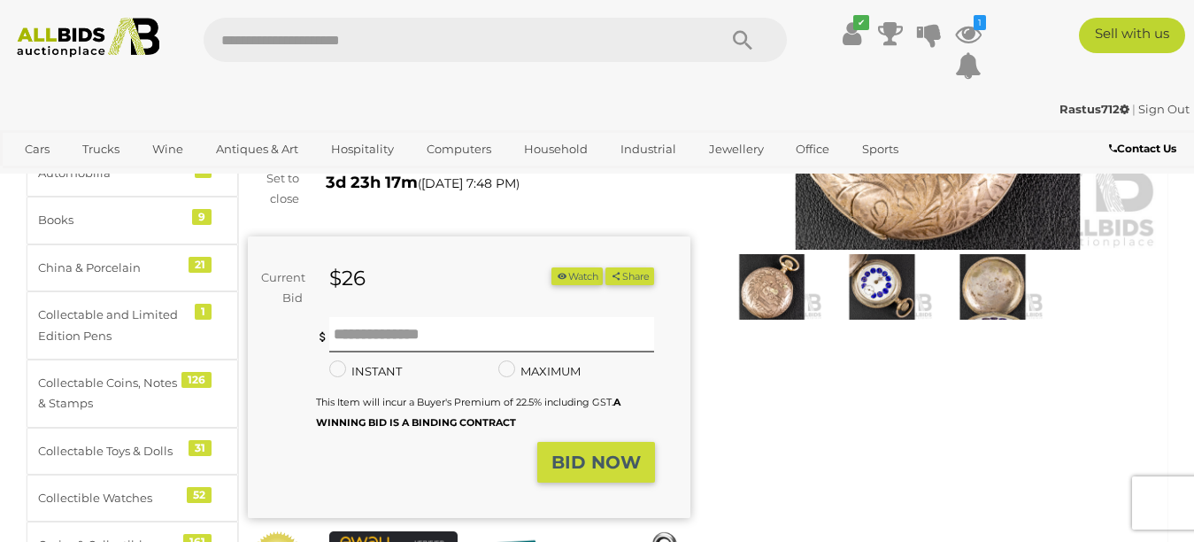
scroll to position [265, 0]
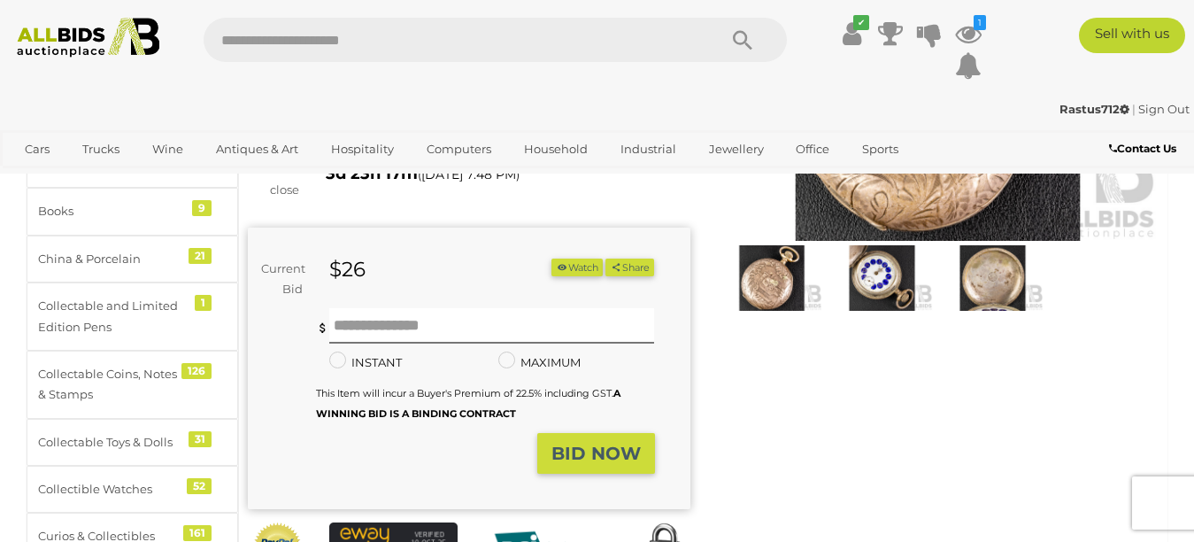
click at [879, 278] on img at bounding box center [882, 277] width 102 height 65
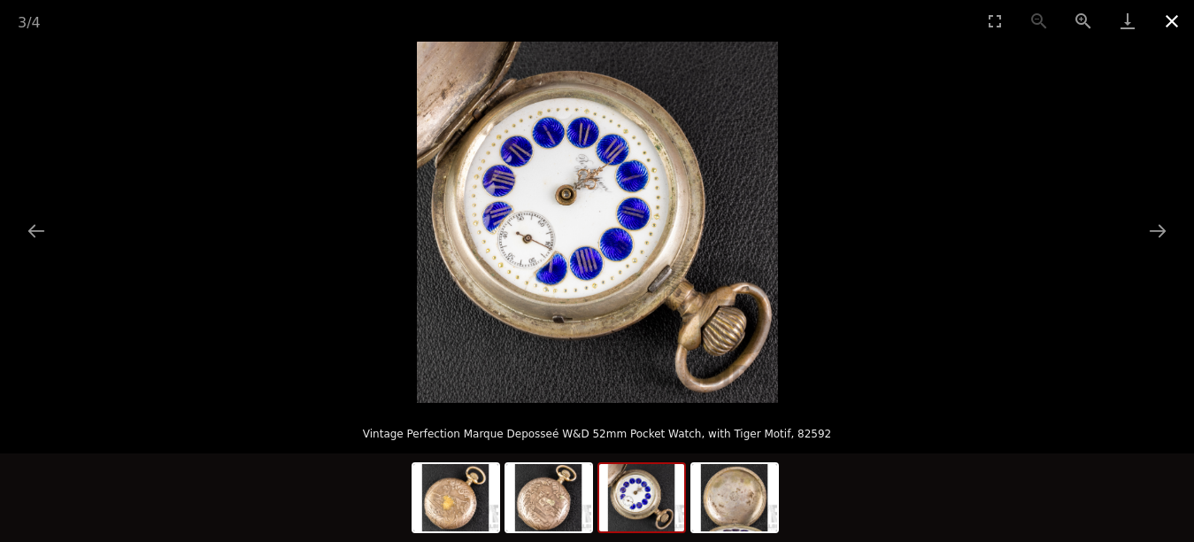
click at [1171, 23] on button "Close gallery" at bounding box center [1171, 21] width 44 height 42
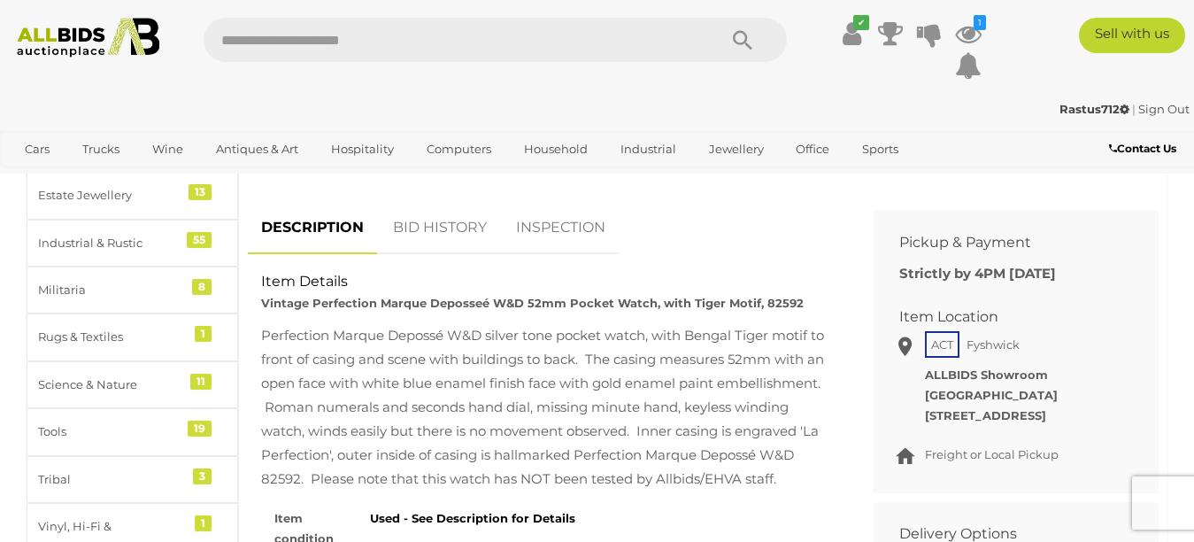
scroll to position [708, 0]
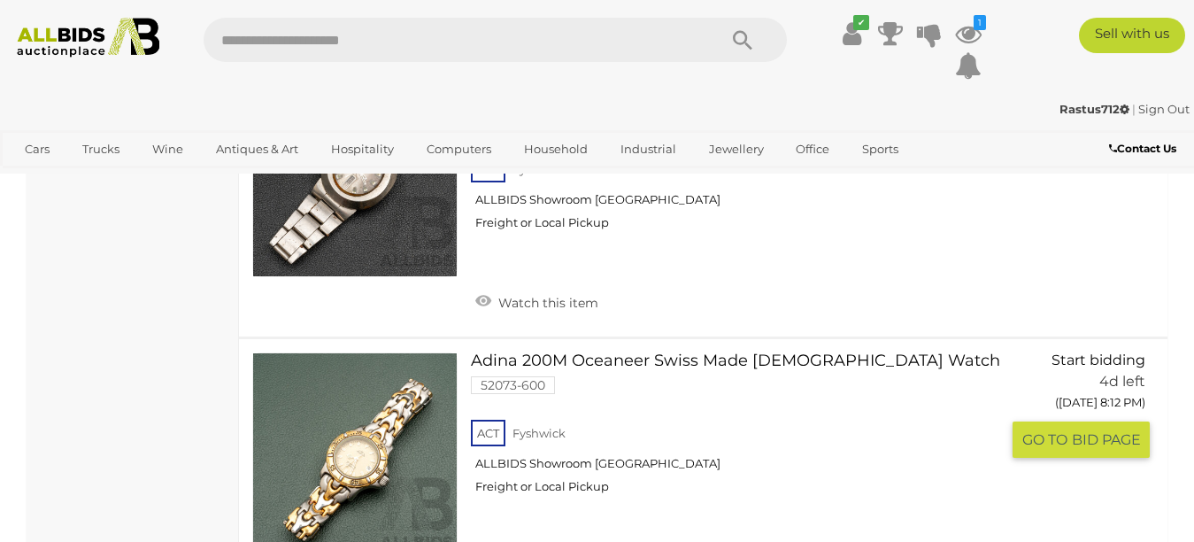
scroll to position [12631, 0]
